Goal: Transaction & Acquisition: Purchase product/service

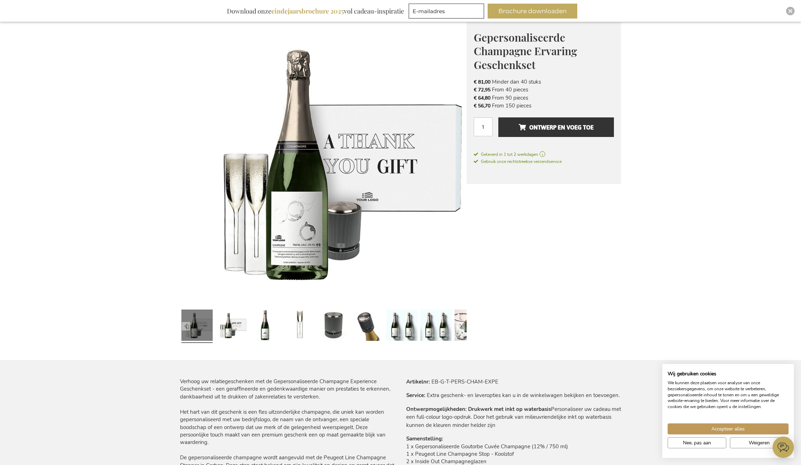
scroll to position [74, 0]
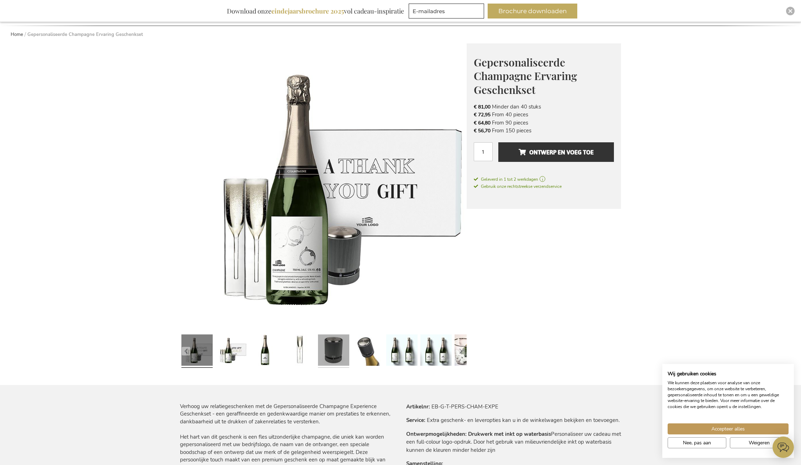
click at [332, 356] on link at bounding box center [333, 351] width 31 height 39
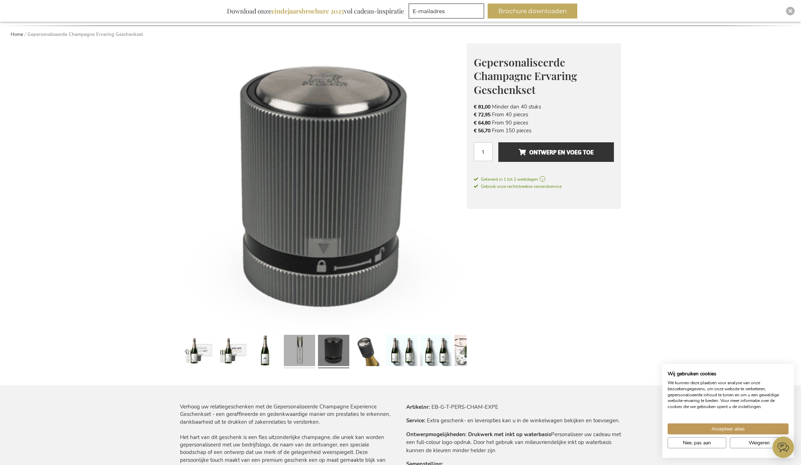
click at [303, 353] on link at bounding box center [299, 351] width 31 height 39
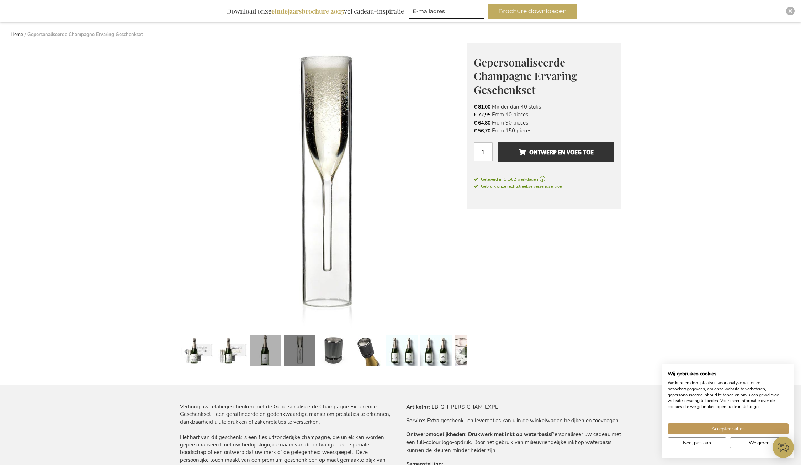
click at [253, 355] on link at bounding box center [265, 351] width 31 height 39
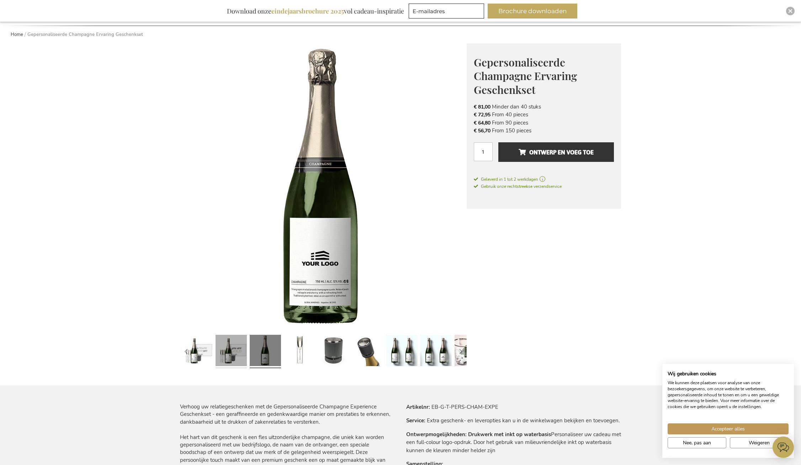
click at [237, 357] on link at bounding box center [231, 351] width 31 height 39
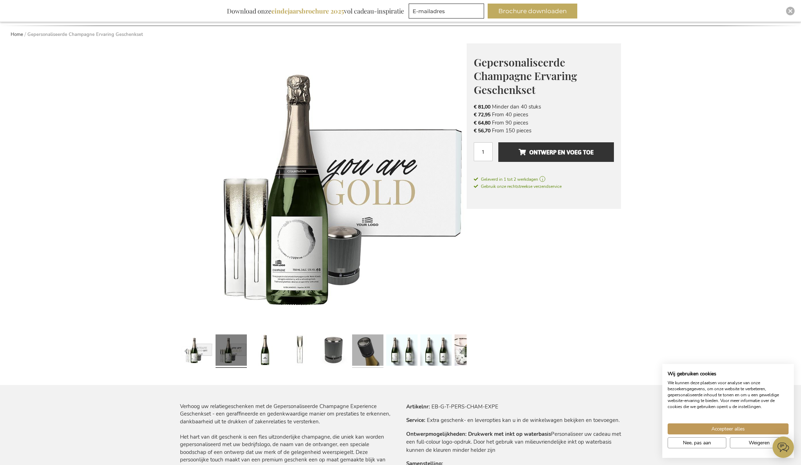
click at [378, 357] on link at bounding box center [367, 351] width 31 height 39
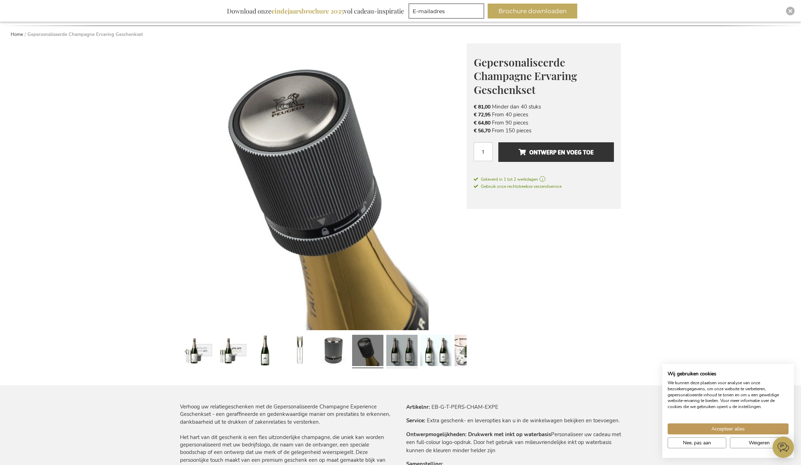
click at [399, 359] on link at bounding box center [401, 351] width 31 height 39
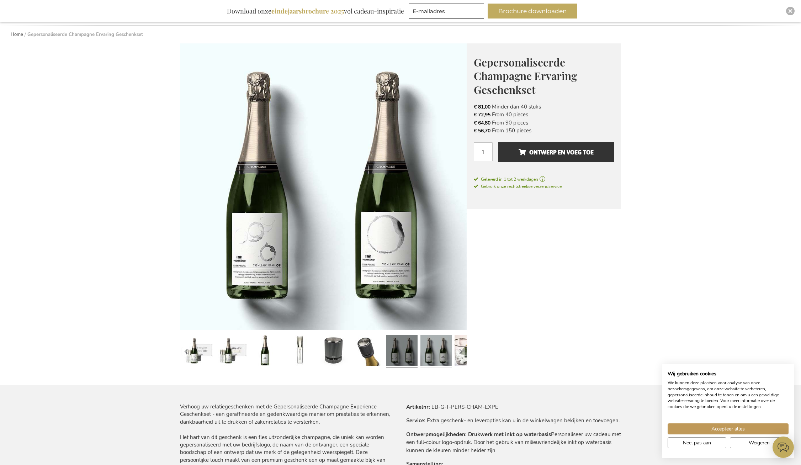
click at [434, 361] on link at bounding box center [435, 351] width 31 height 39
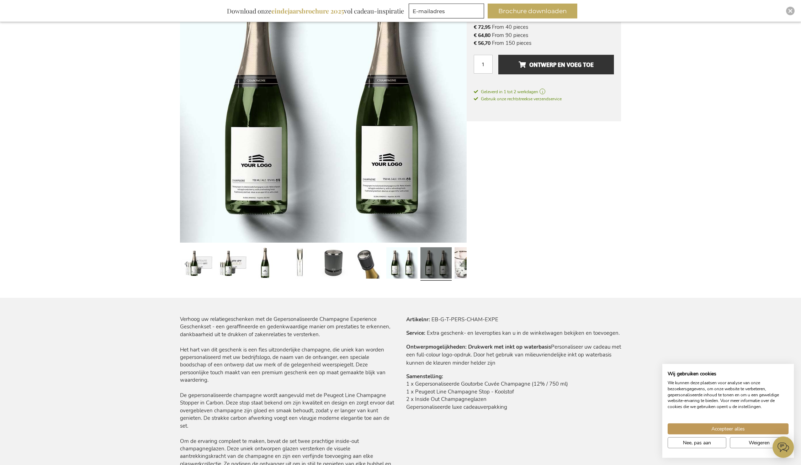
scroll to position [37, 0]
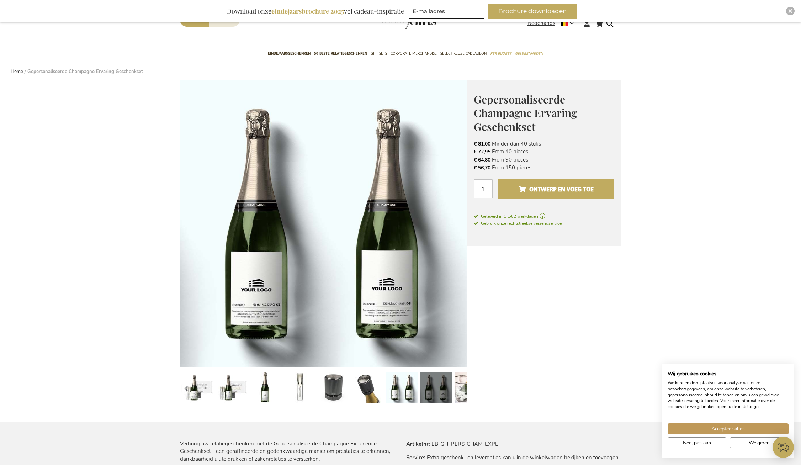
click at [539, 191] on span "Ontwerp en voeg toe" at bounding box center [556, 189] width 75 height 11
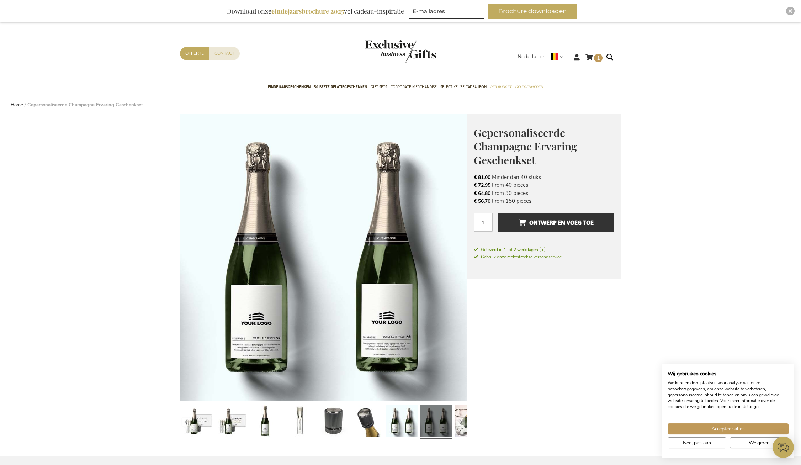
scroll to position [0, 0]
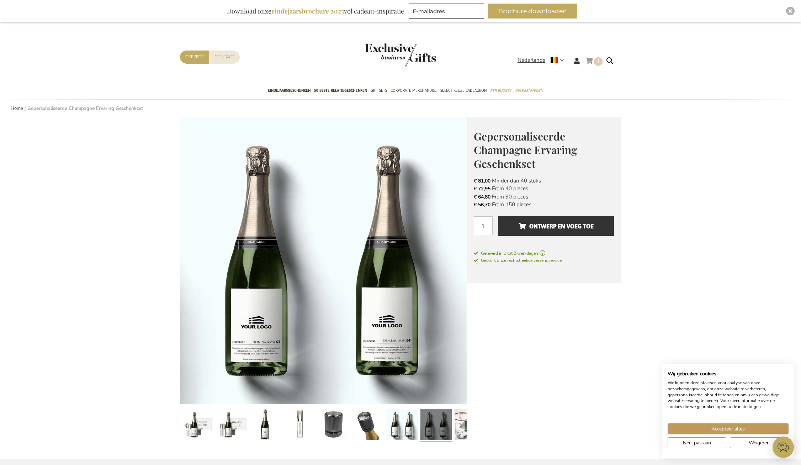
click at [592, 61] on link "Winkelwagen 1 1 items" at bounding box center [594, 62] width 17 height 12
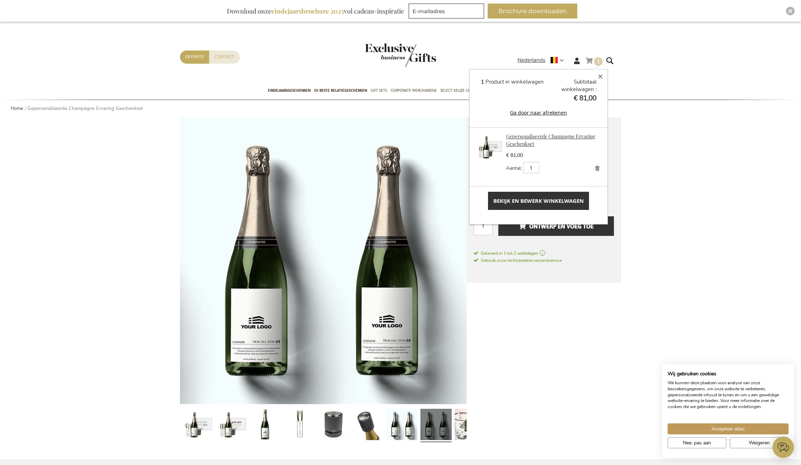
click at [528, 142] on link "Gepersonaliseerde Champagne Ervaring Geschenkset" at bounding box center [550, 140] width 89 height 14
